Goal: Task Accomplishment & Management: Use online tool/utility

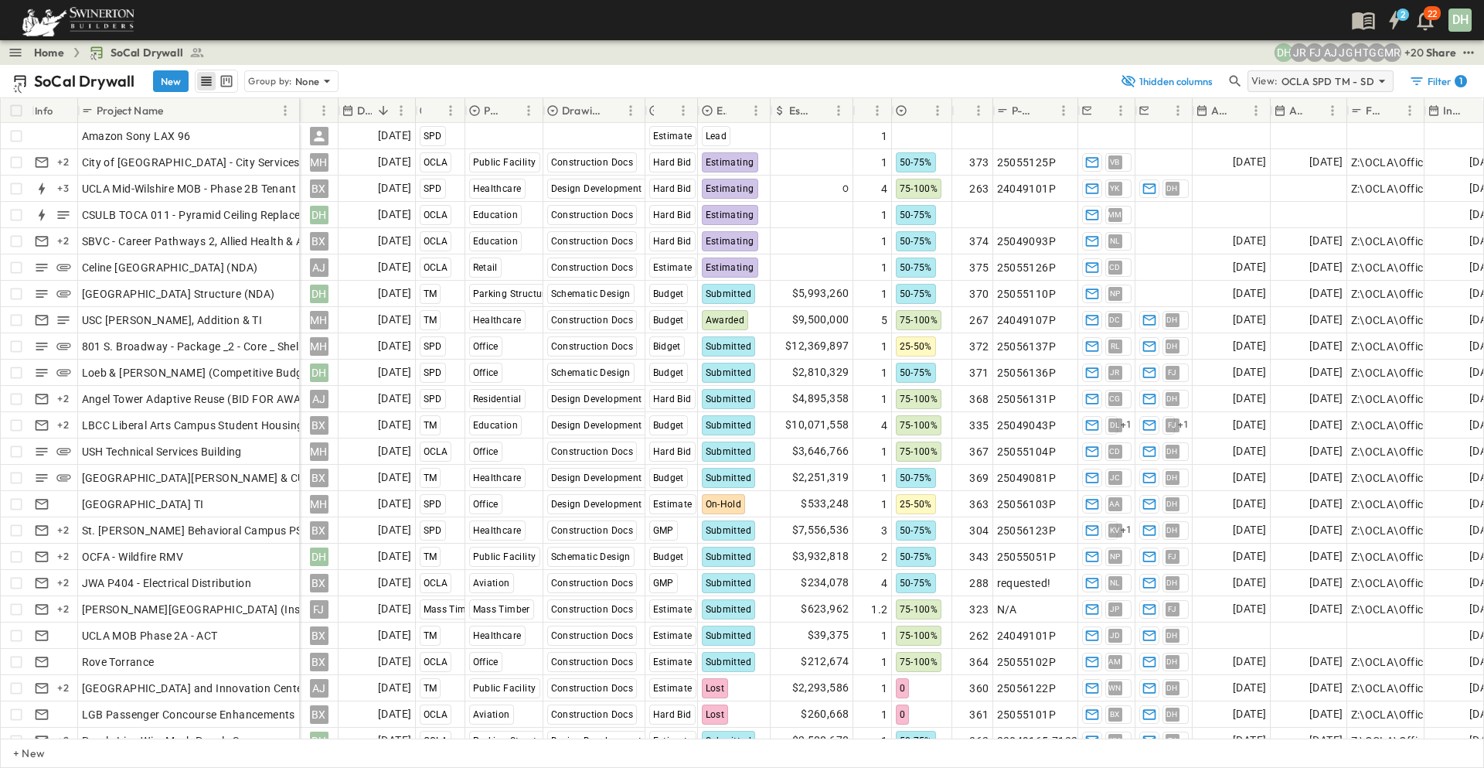
click at [1175, 80] on p "OCLA SPD TM - SD" at bounding box center [1328, 80] width 93 height 15
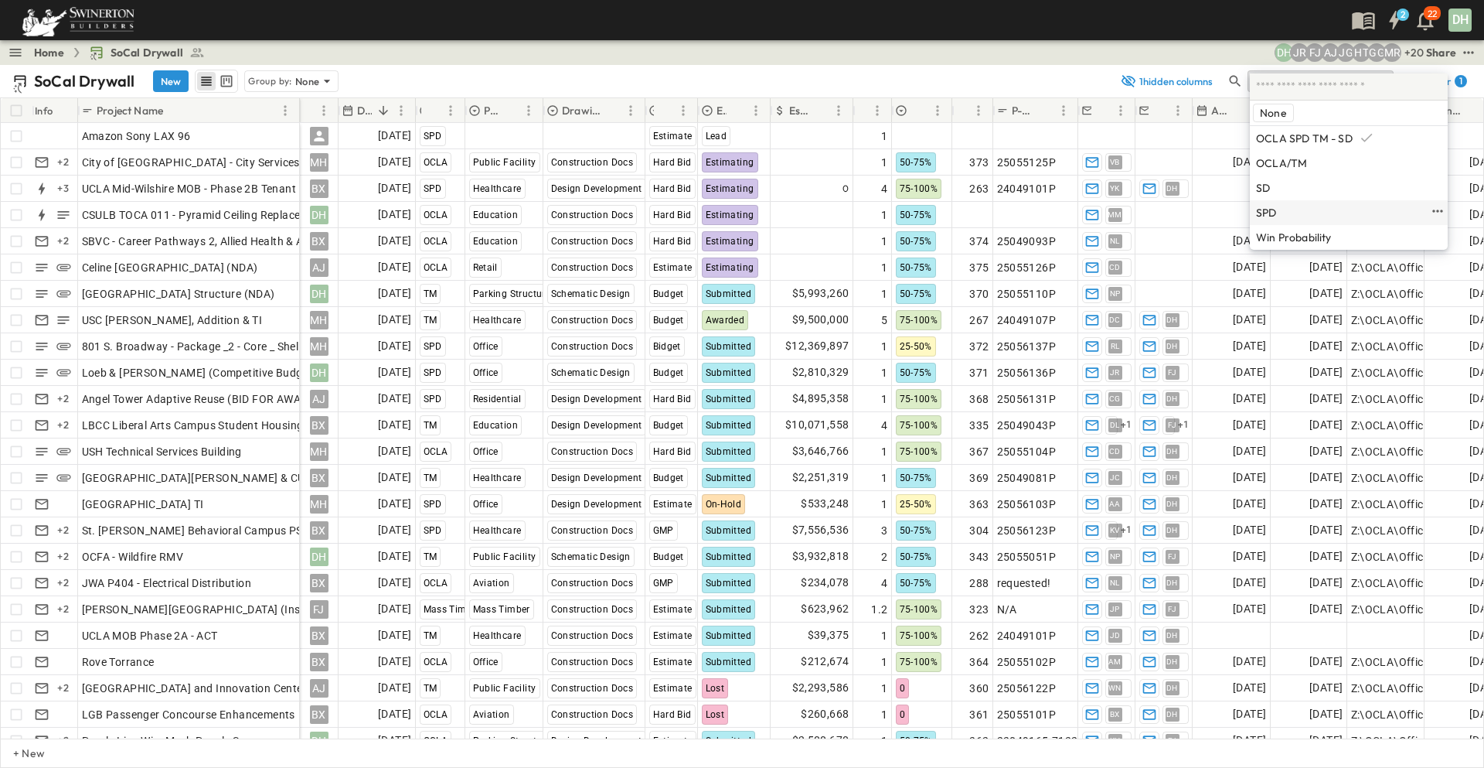
click at [1175, 209] on p "SPD" at bounding box center [1266, 212] width 21 height 12
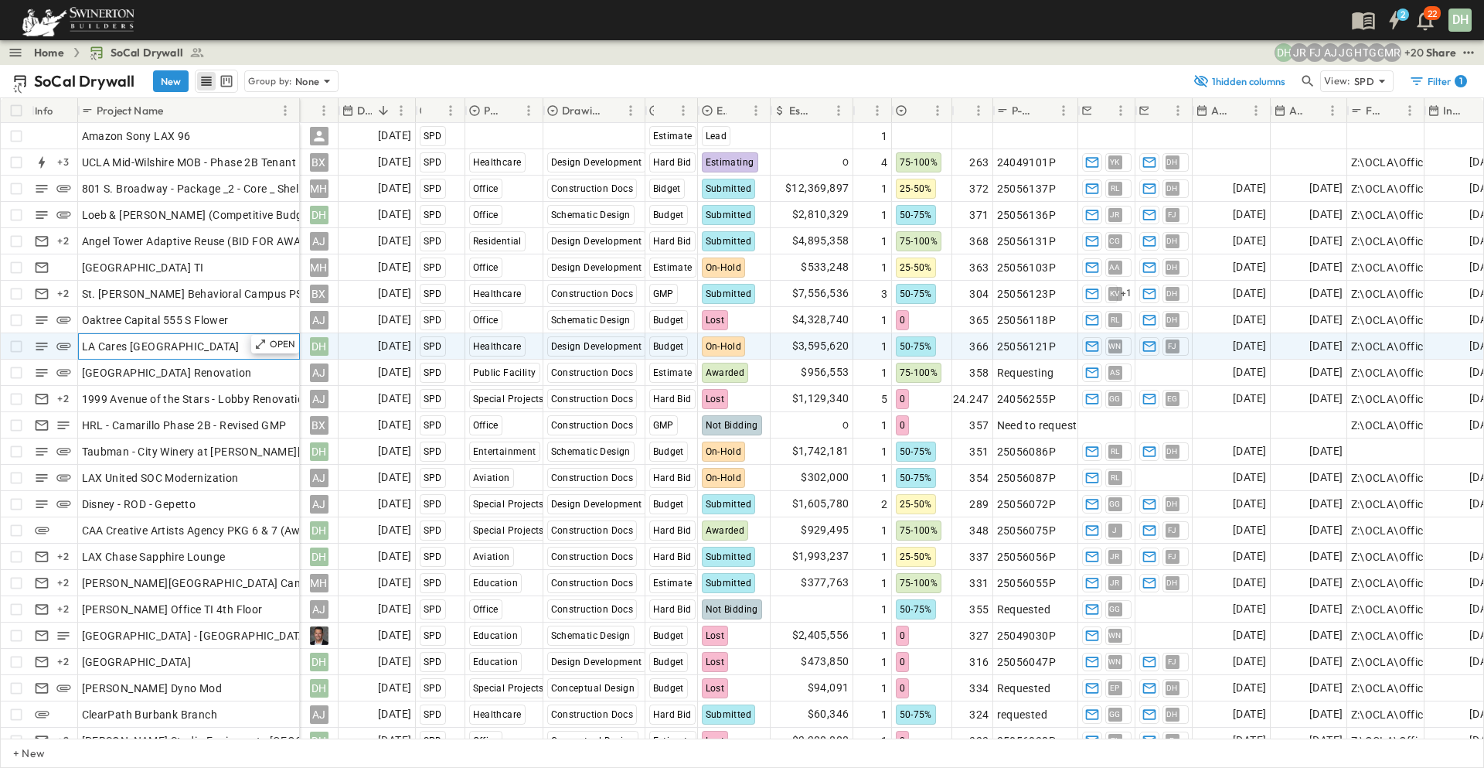
click at [215, 346] on span "LA Cares [GEOGRAPHIC_DATA]" at bounding box center [161, 346] width 158 height 15
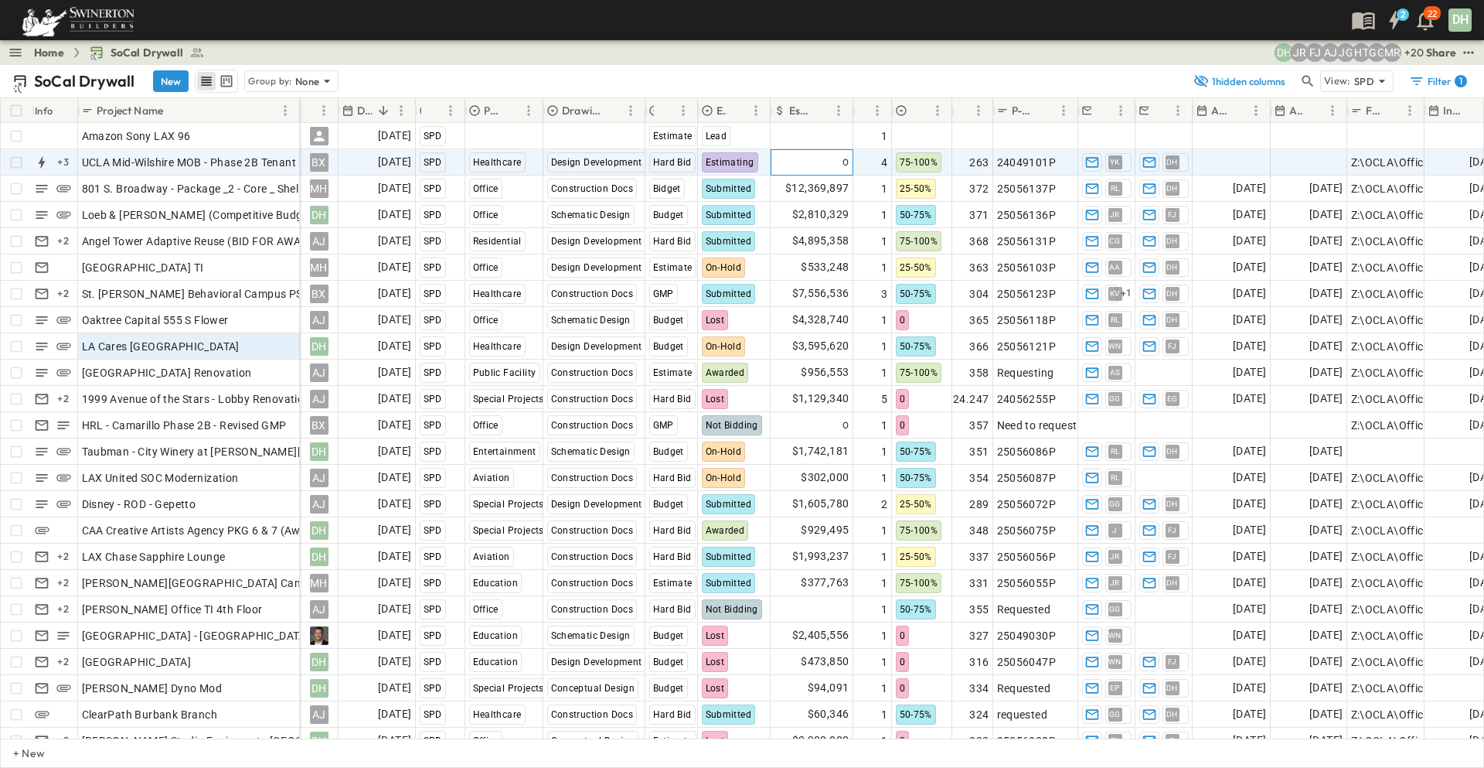
click at [843, 165] on div "0" at bounding box center [811, 162] width 81 height 25
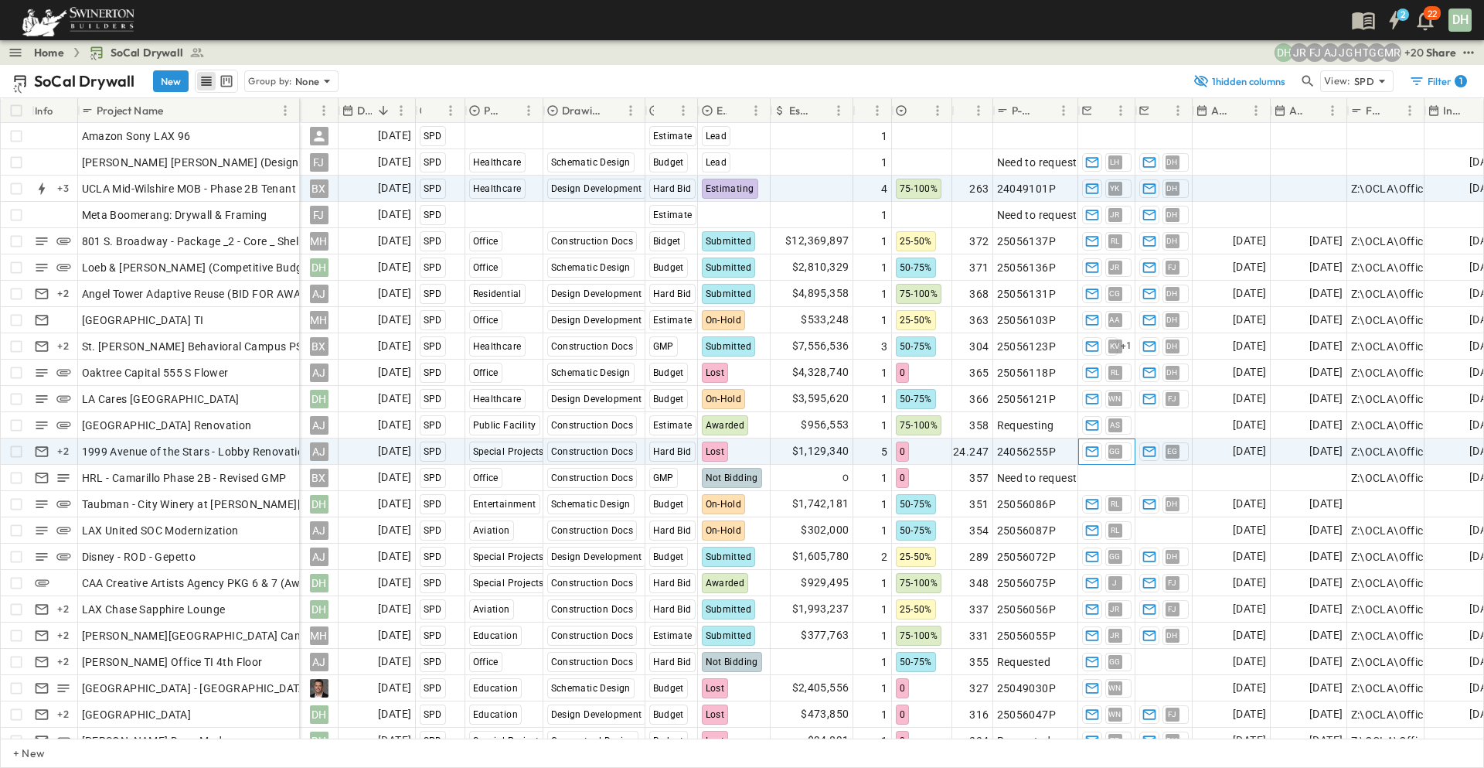
click at [1117, 451] on span "GG" at bounding box center [1115, 451] width 12 height 1
click at [1175, 448] on div "[DATE]" at bounding box center [1231, 451] width 77 height 25
